Goal: Navigation & Orientation: Find specific page/section

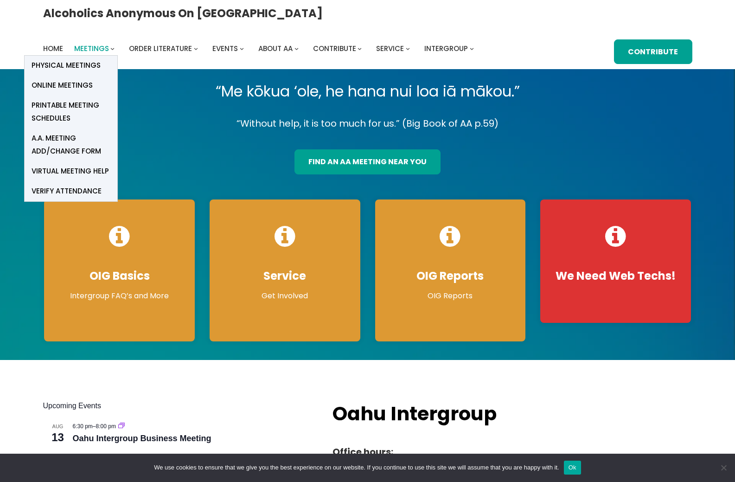
click at [109, 44] on span "Meetings" at bounding box center [91, 49] width 35 height 10
click at [93, 79] on span "Online Meetings" at bounding box center [62, 85] width 61 height 13
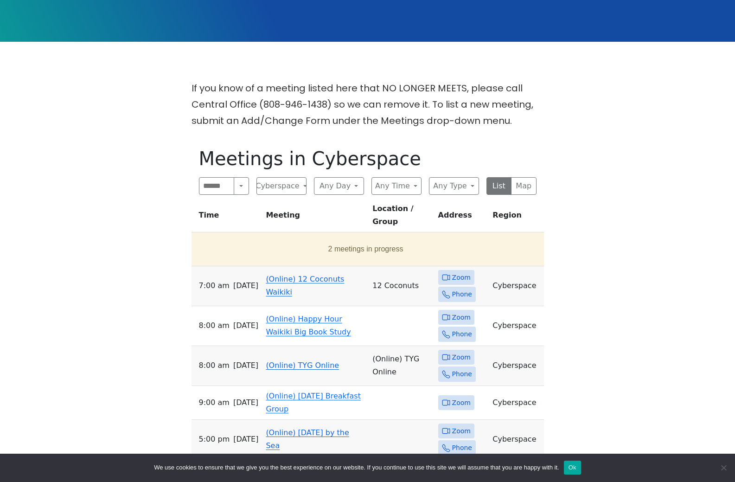
click at [456, 283] on span "Zoom" at bounding box center [461, 278] width 19 height 12
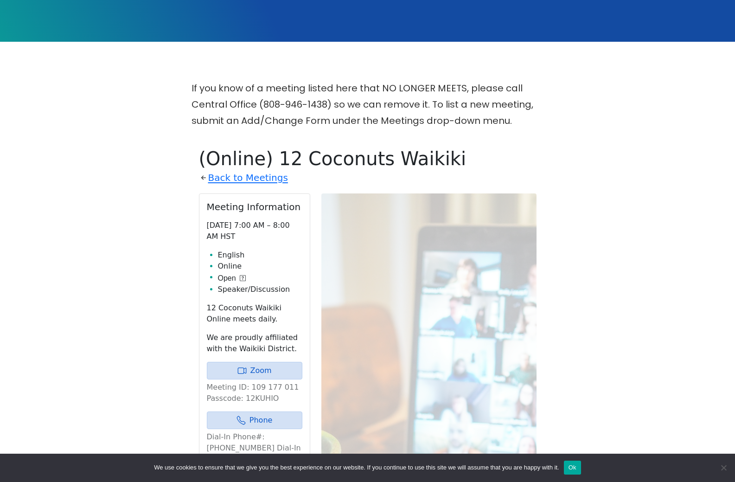
scroll to position [367, 0]
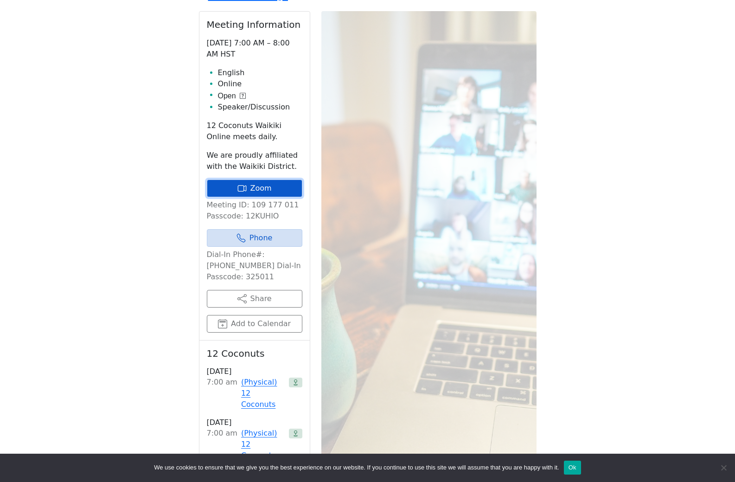
click at [280, 197] on link "Zoom" at bounding box center [255, 189] width 96 height 18
